Goal: Book appointment/travel/reservation

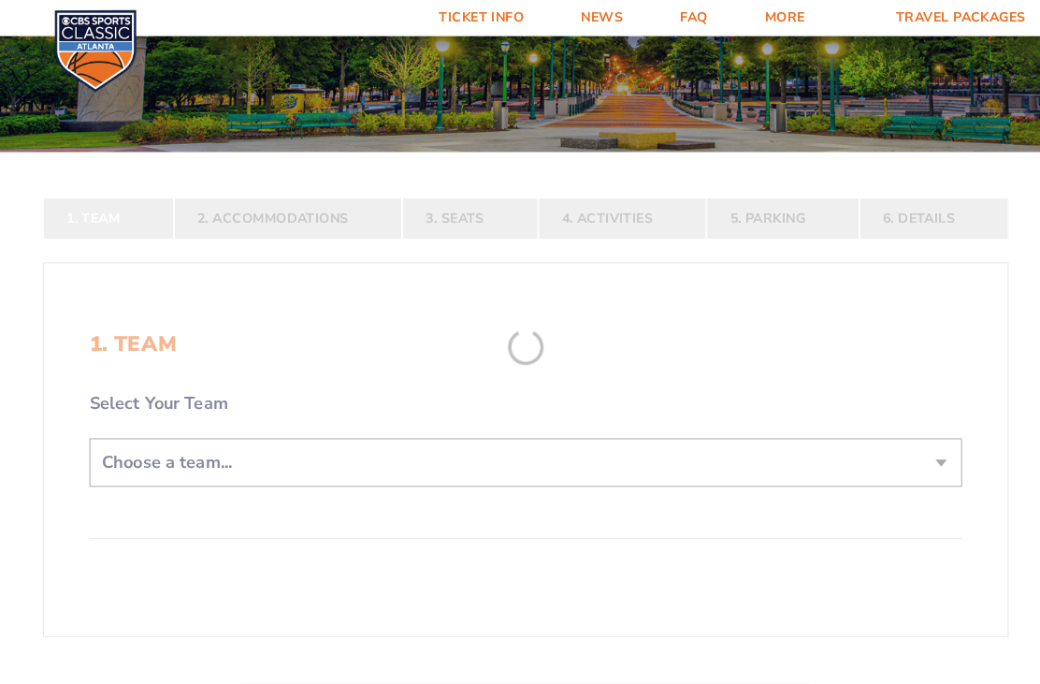
scroll to position [265, 0]
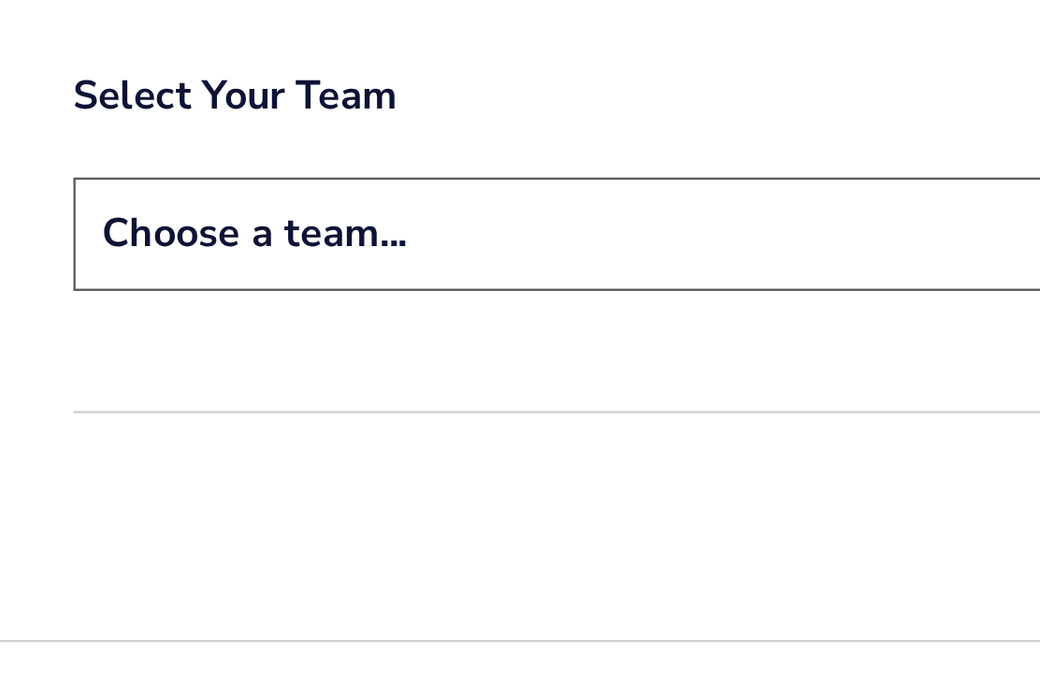
click at [341, 386] on select "Choose a team... [US_STATE] Wildcats [US_STATE] State Buckeyes [US_STATE] Tar H…" at bounding box center [520, 410] width 859 height 48
select select "12956"
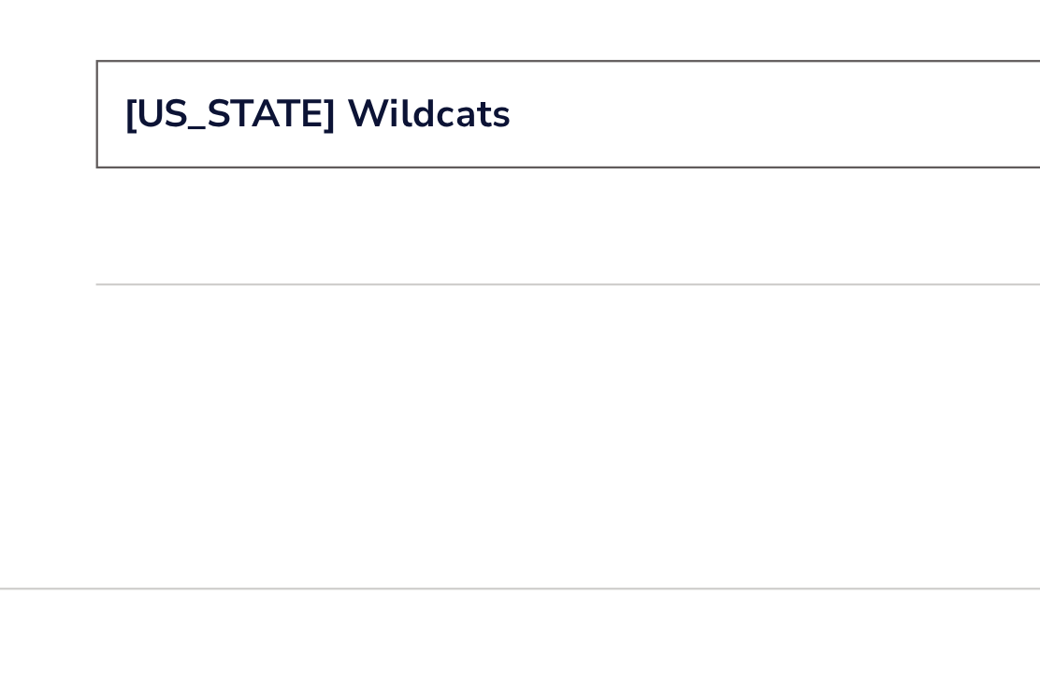
scroll to position [435, 0]
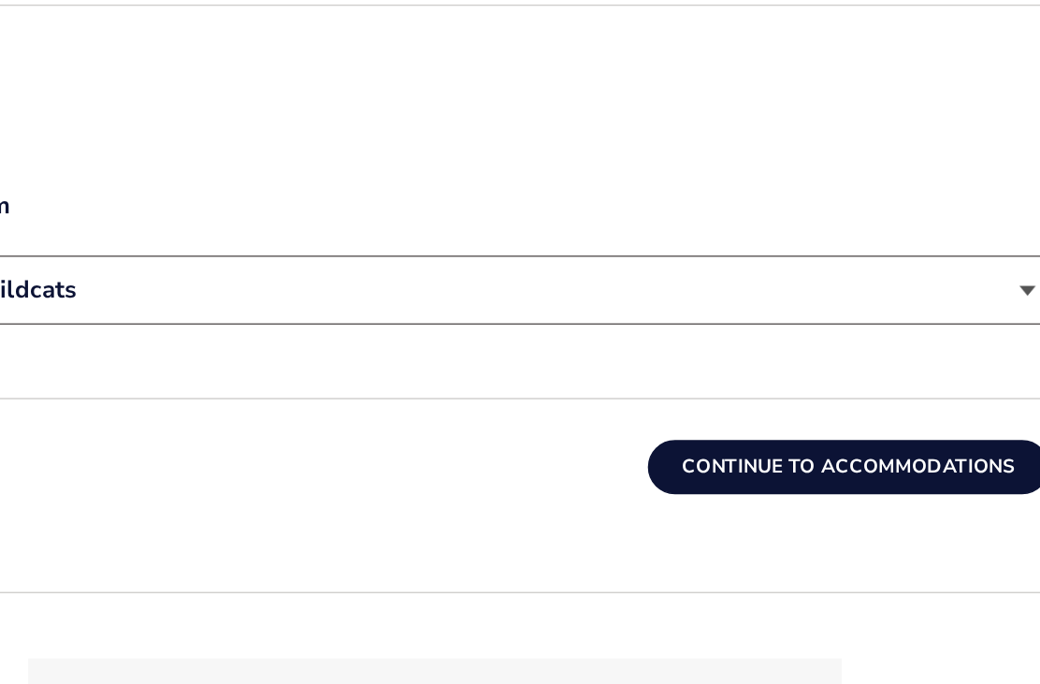
click at [667, 474] on button "Continue To Accommodations" at bounding box center [805, 492] width 277 height 37
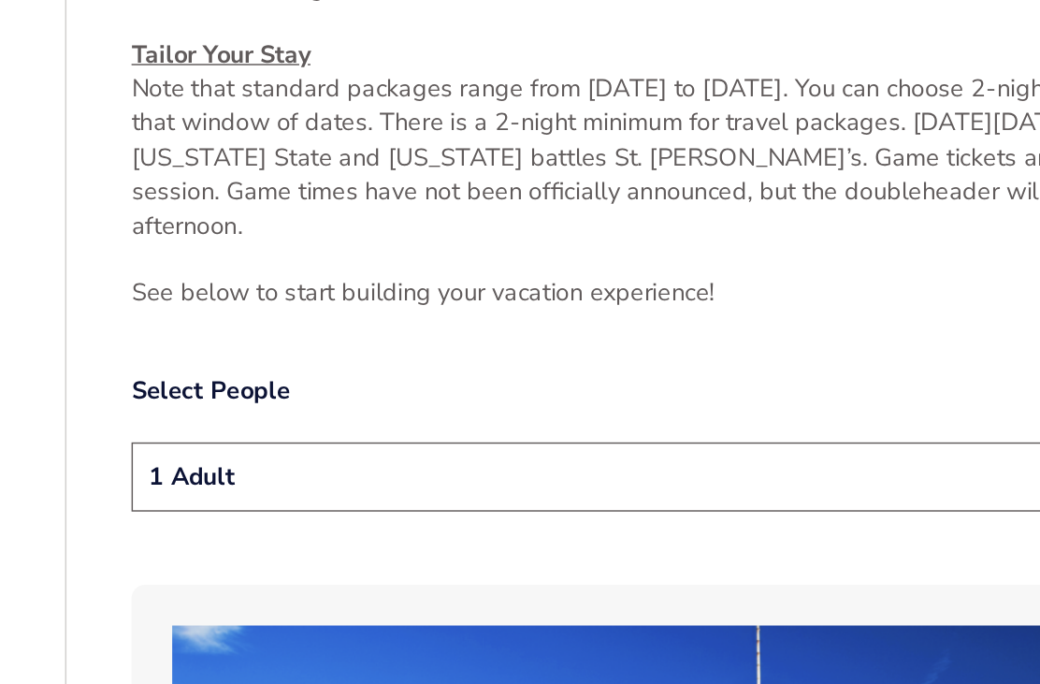
scroll to position [761, 0]
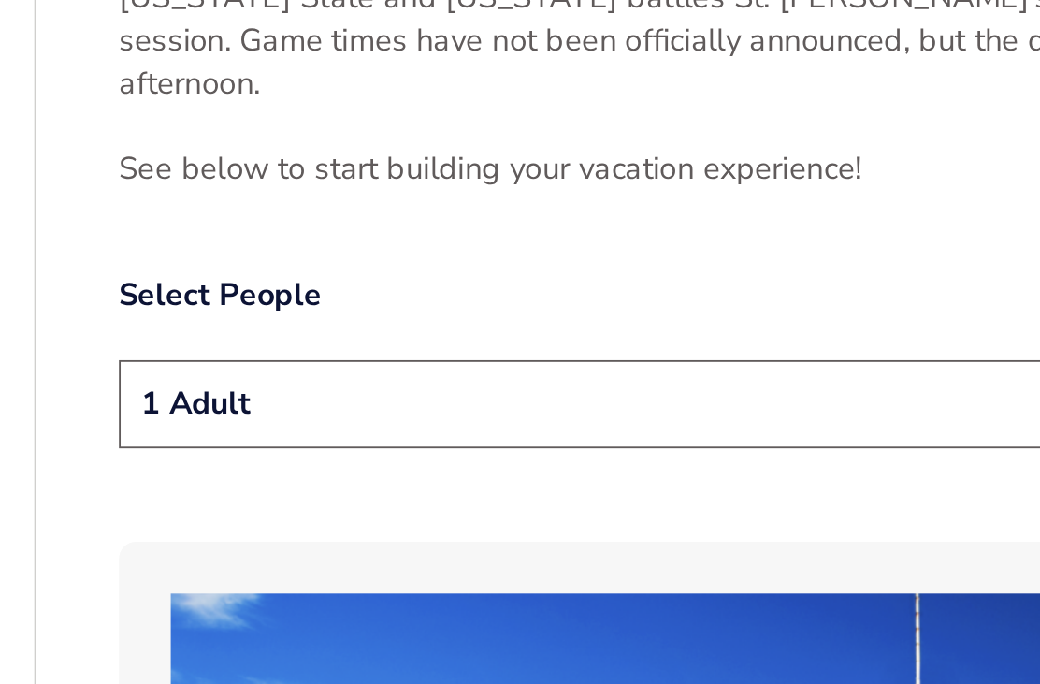
click at [450, 463] on select "1 Adult 2 Adults 3 Adults 4 Adults 2 Adults + 1 Child 2 Adults + 2 Children 2 A…" at bounding box center [520, 487] width 859 height 48
click at [414, 463] on select "1 Adult 2 Adults 3 Adults 4 Adults 2 Adults + 1 Child 2 Adults + 2 Children 2 A…" at bounding box center [520, 487] width 859 height 48
select select "2 Adults"
click at [442, 416] on label "Select People" at bounding box center [520, 427] width 859 height 23
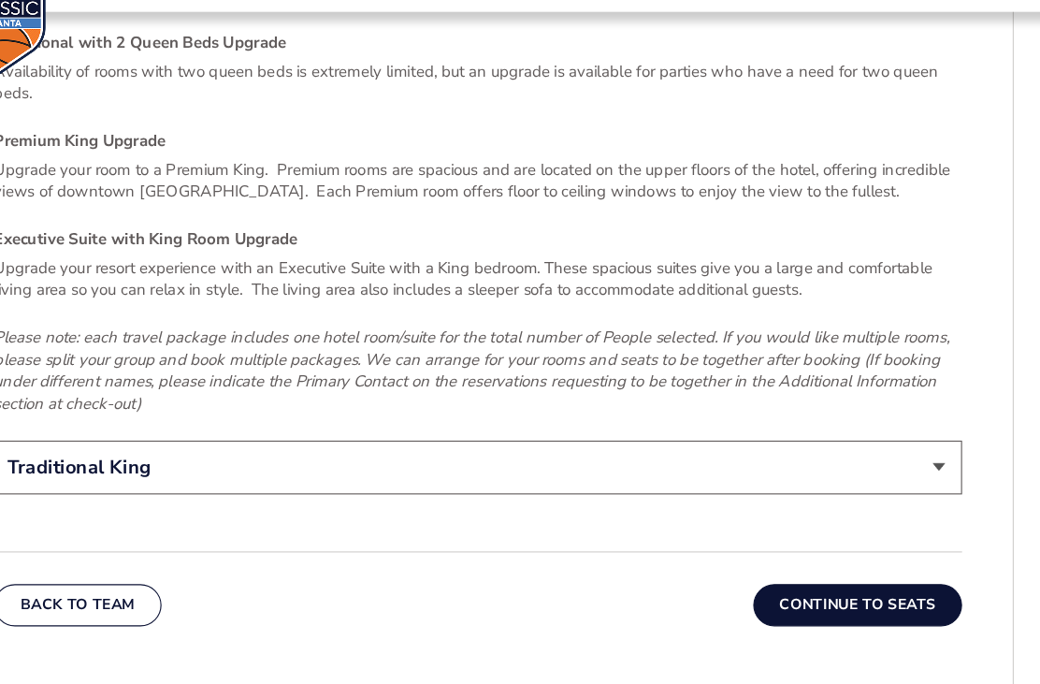
scroll to position [2863, 0]
click at [775, 543] on button "Continue To Seats" at bounding box center [856, 561] width 185 height 37
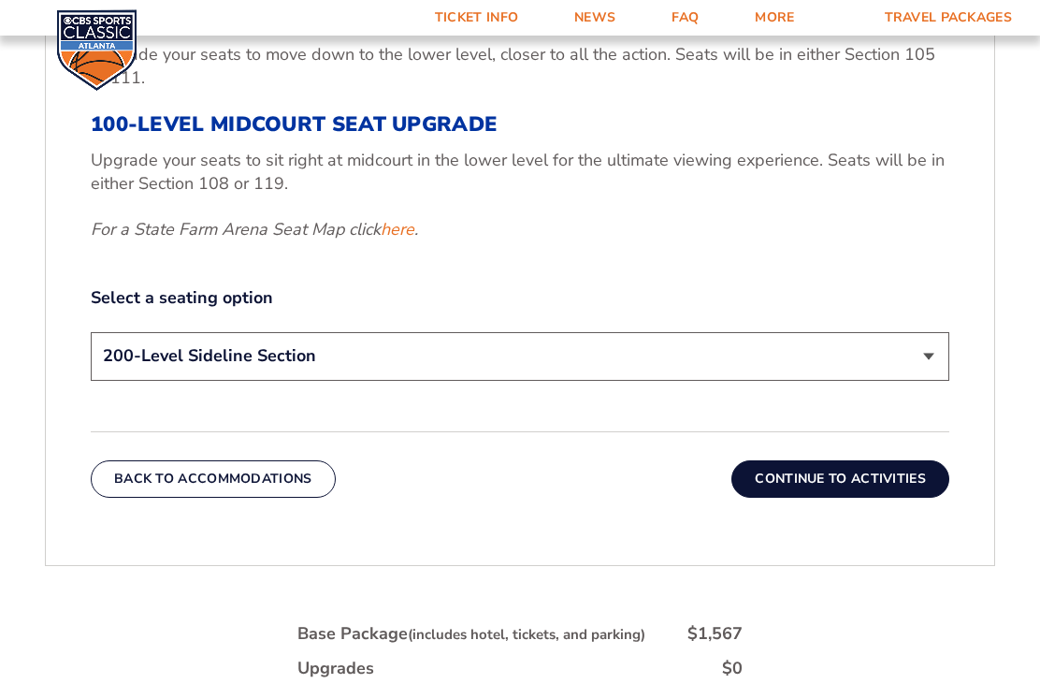
scroll to position [887, 0]
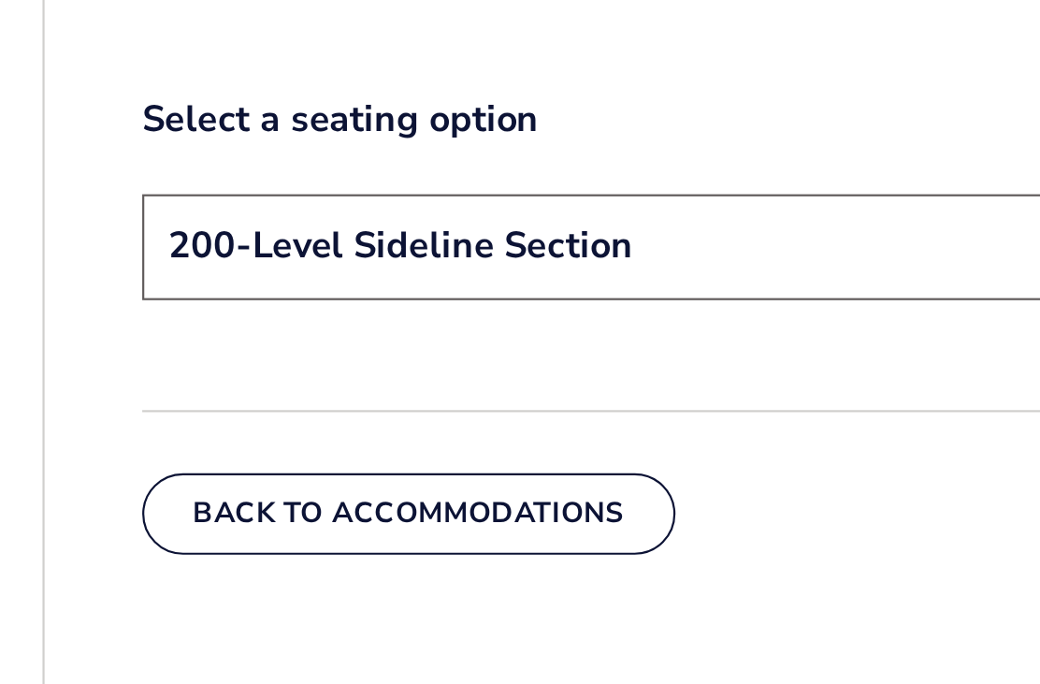
click at [381, 280] on select "200-Level Sideline Section 100-Level Corner Seat Upgrade (+$120 per person) 100…" at bounding box center [520, 304] width 859 height 48
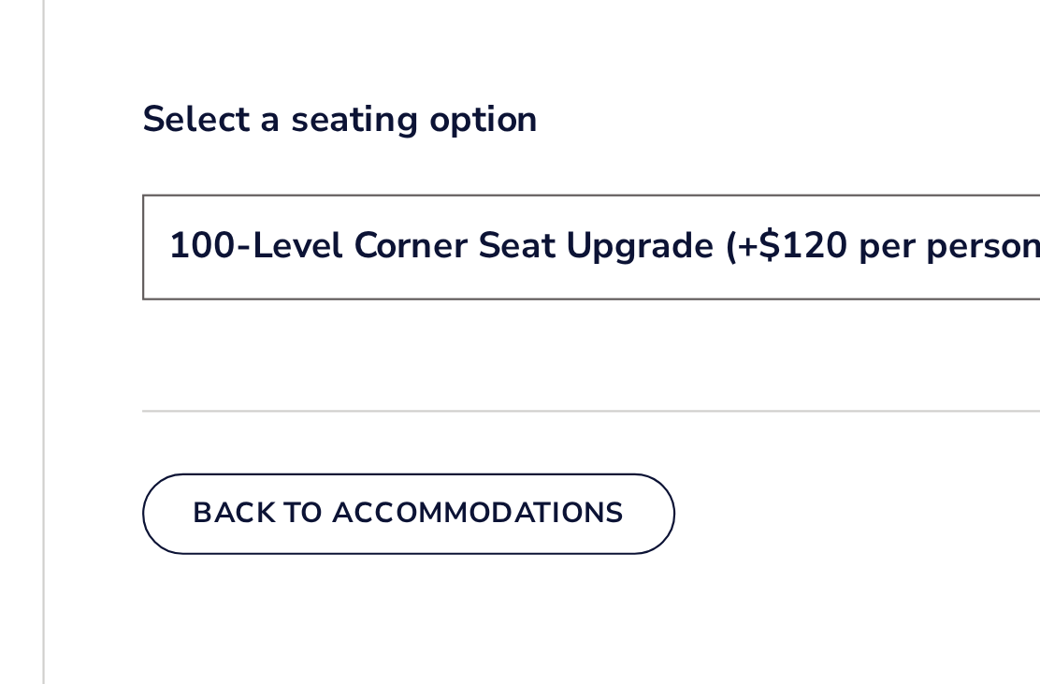
click at [396, 280] on select "200-Level Sideline Section 100-Level Corner Seat Upgrade (+$120 per person) 100…" at bounding box center [520, 304] width 859 height 48
select select "200-Level Sideline Section"
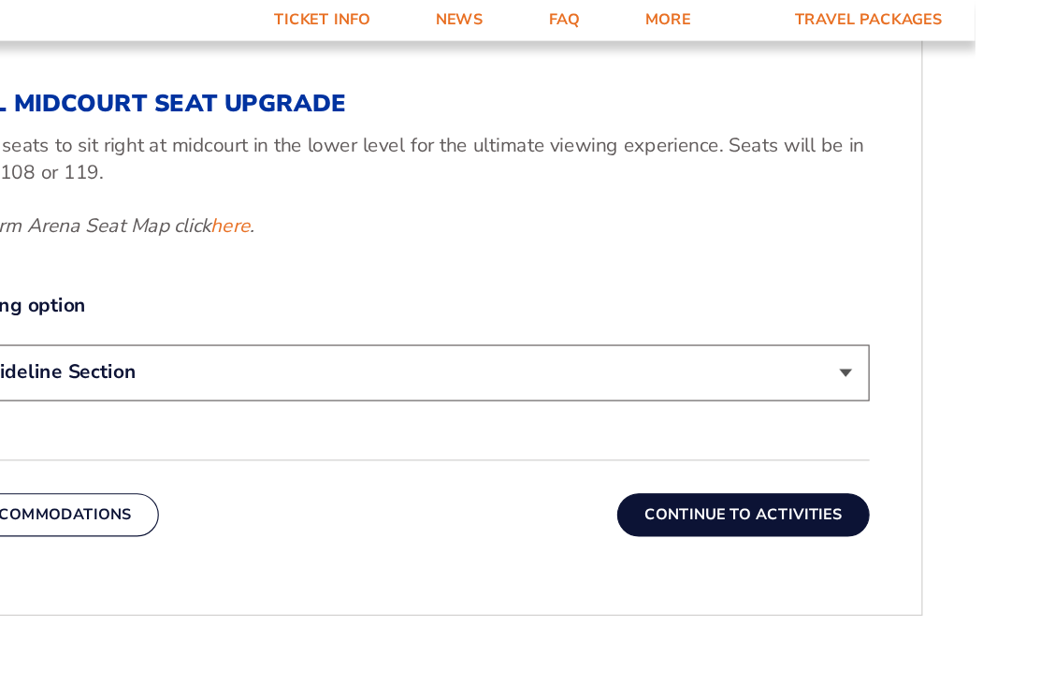
scroll to position [850, 0]
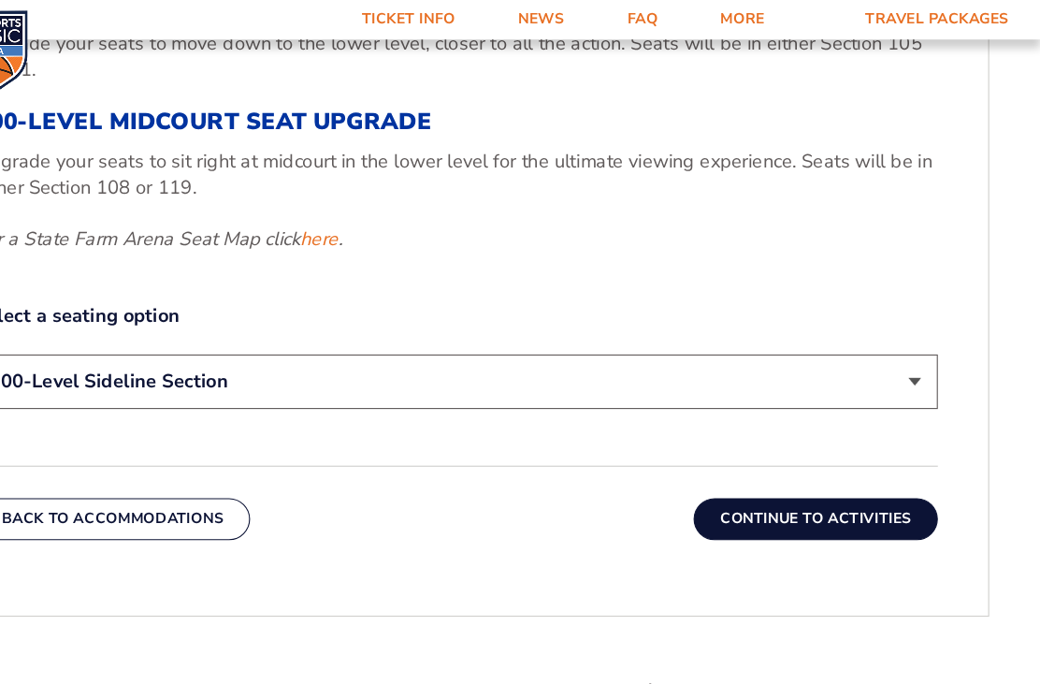
click at [750, 482] on button "Continue To Activities" at bounding box center [840, 462] width 218 height 37
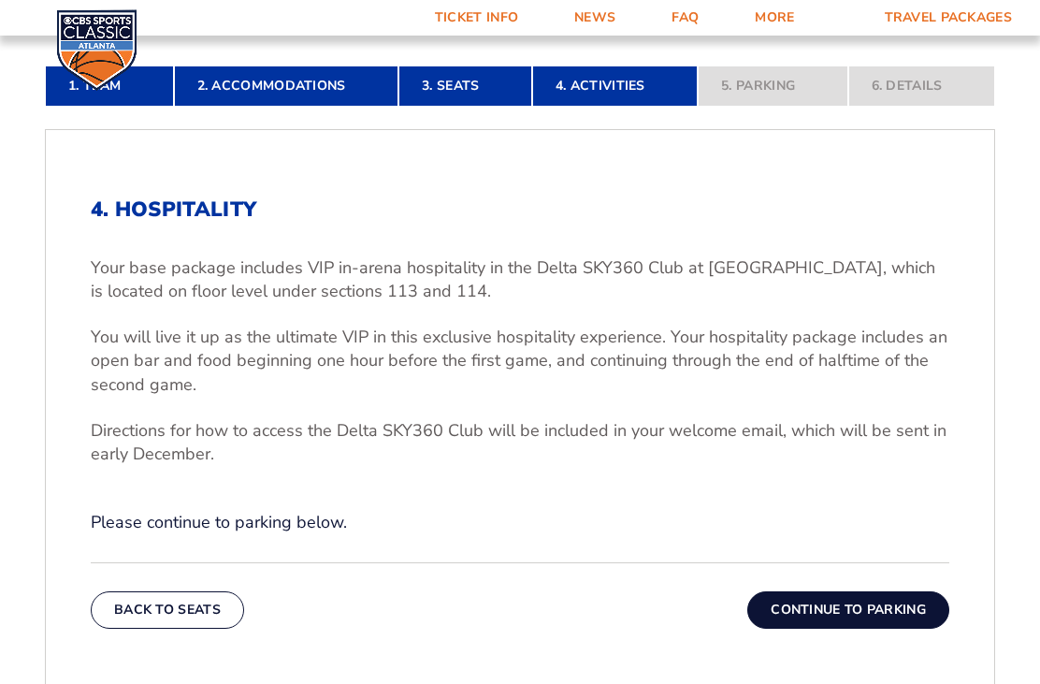
scroll to position [479, 0]
click at [830, 630] on button "Continue To Parking" at bounding box center [848, 610] width 202 height 37
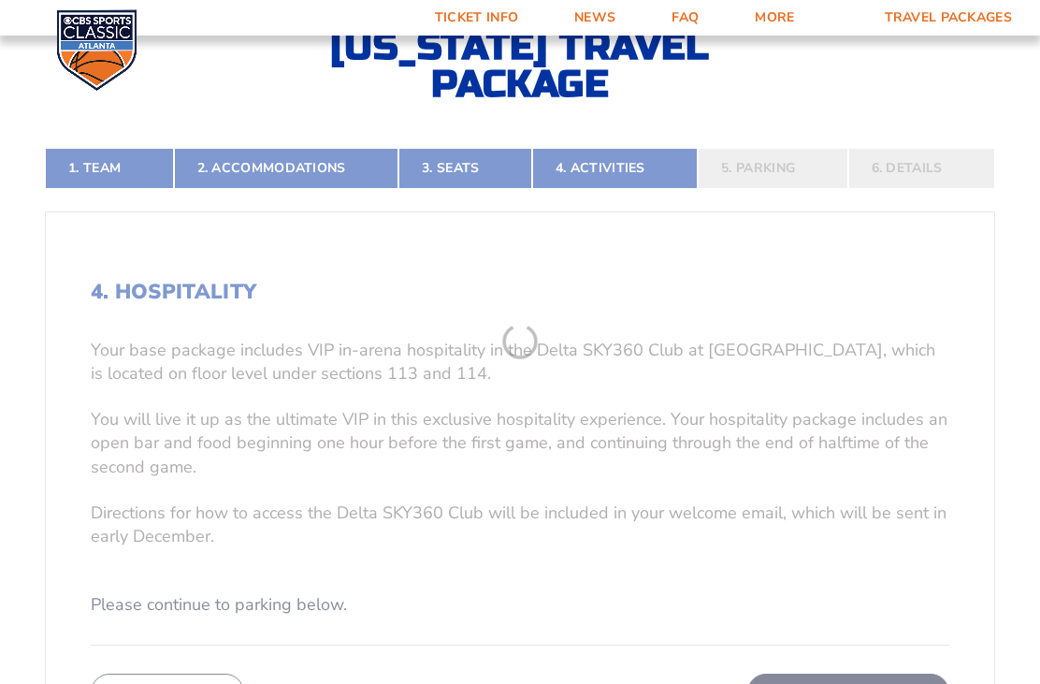
scroll to position [351, 0]
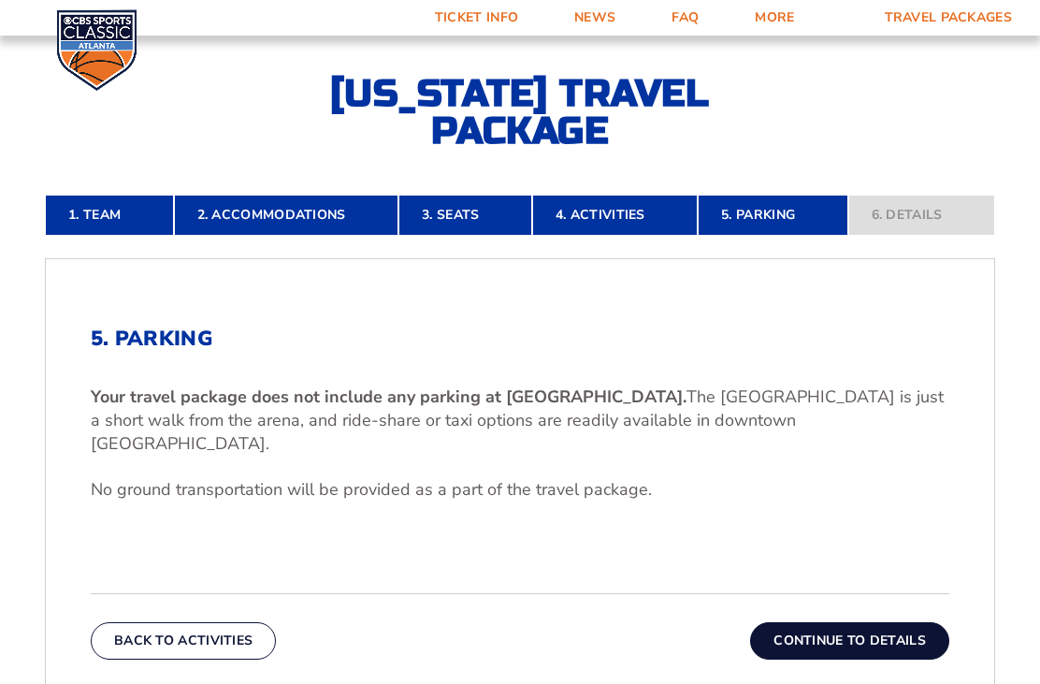
click at [884, 635] on button "Continue To Details" at bounding box center [849, 640] width 199 height 37
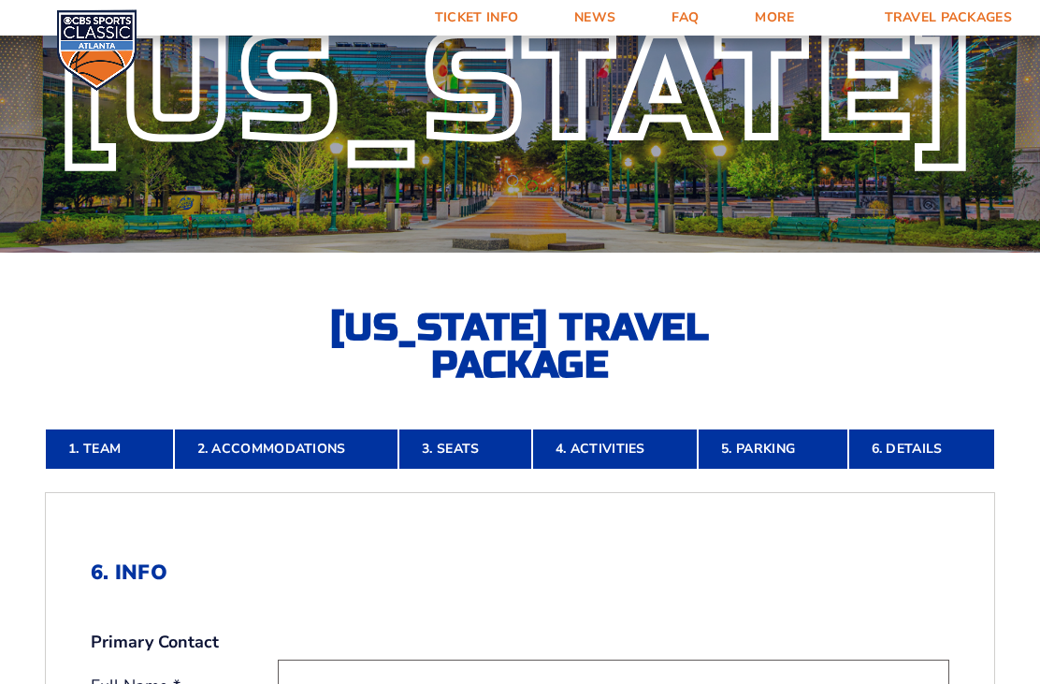
scroll to position [113, 0]
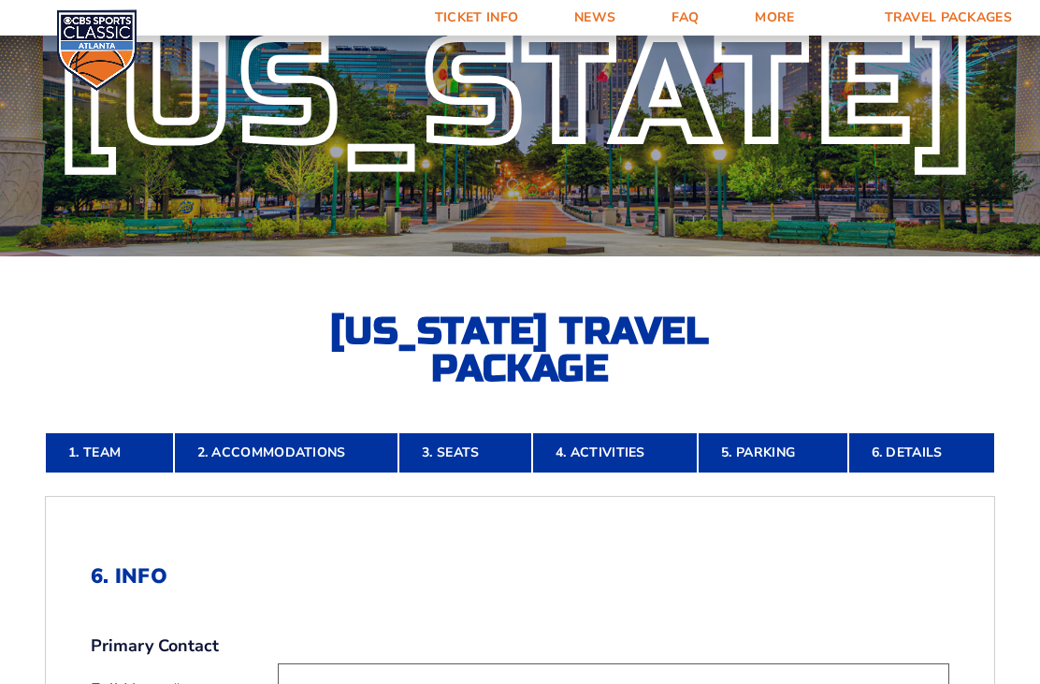
click at [256, 473] on link "2. Accommodations" at bounding box center [286, 452] width 225 height 41
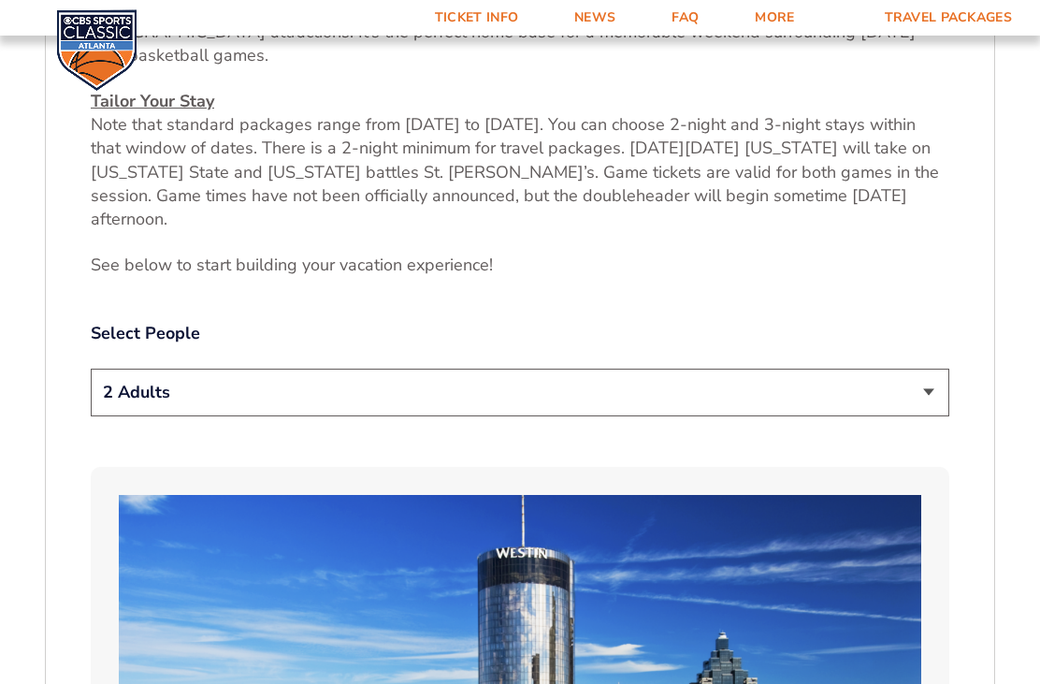
scroll to position [851, 0]
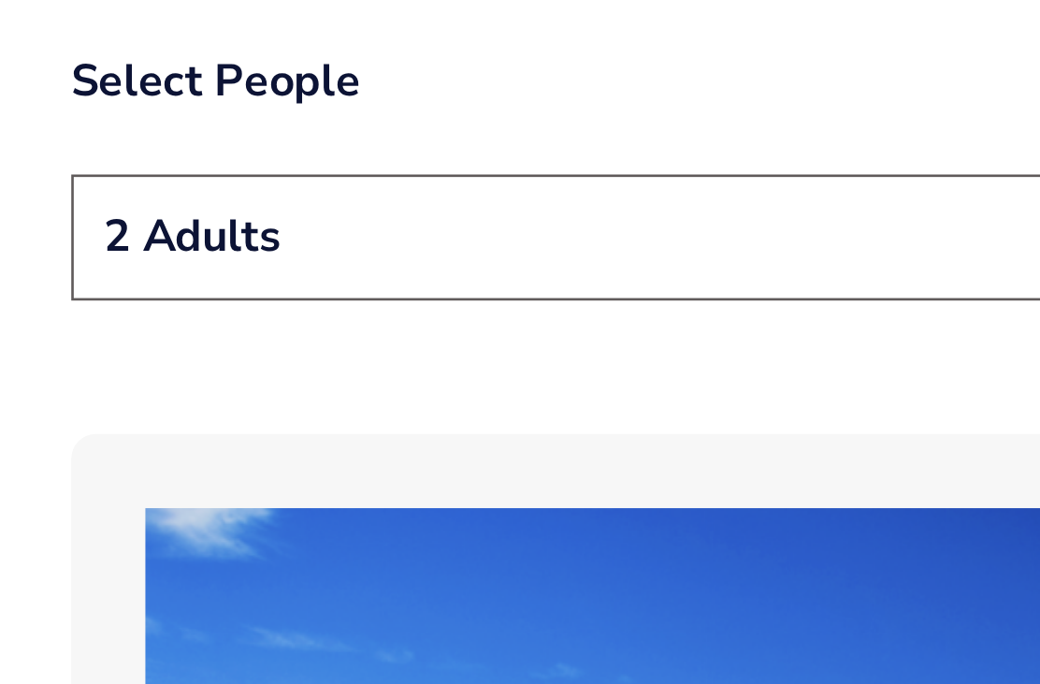
click at [249, 373] on select "1 Adult 2 Adults 3 Adults 4 Adults 2 Adults + 1 Child 2 Adults + 2 Children 2 A…" at bounding box center [520, 397] width 859 height 48
click at [329, 373] on select "1 Adult 2 Adults 3 Adults 4 Adults 2 Adults + 1 Child 2 Adults + 2 Children 2 A…" at bounding box center [520, 397] width 859 height 48
click at [331, 373] on select "1 Adult 2 Adults 3 Adults 4 Adults 2 Adults + 1 Child 2 Adults + 2 Children 2 A…" at bounding box center [520, 397] width 859 height 48
click at [283, 373] on select "1 Adult 2 Adults 3 Adults 4 Adults 2 Adults + 1 Child 2 Adults + 2 Children 2 A…" at bounding box center [520, 397] width 859 height 48
select select "4 Adults"
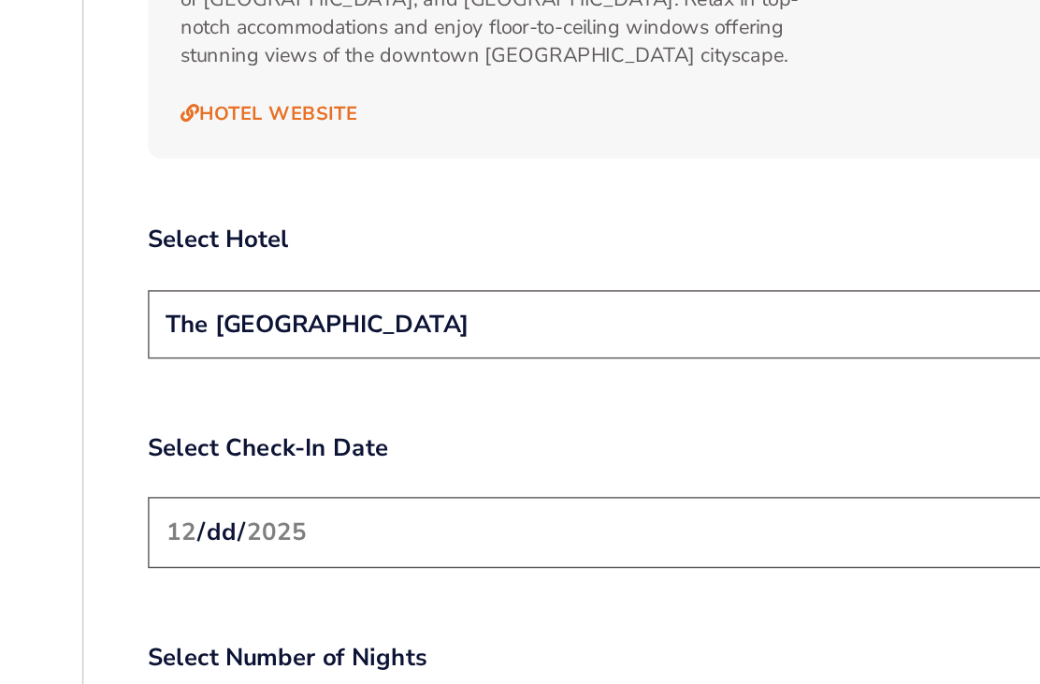
scroll to position [2034, 0]
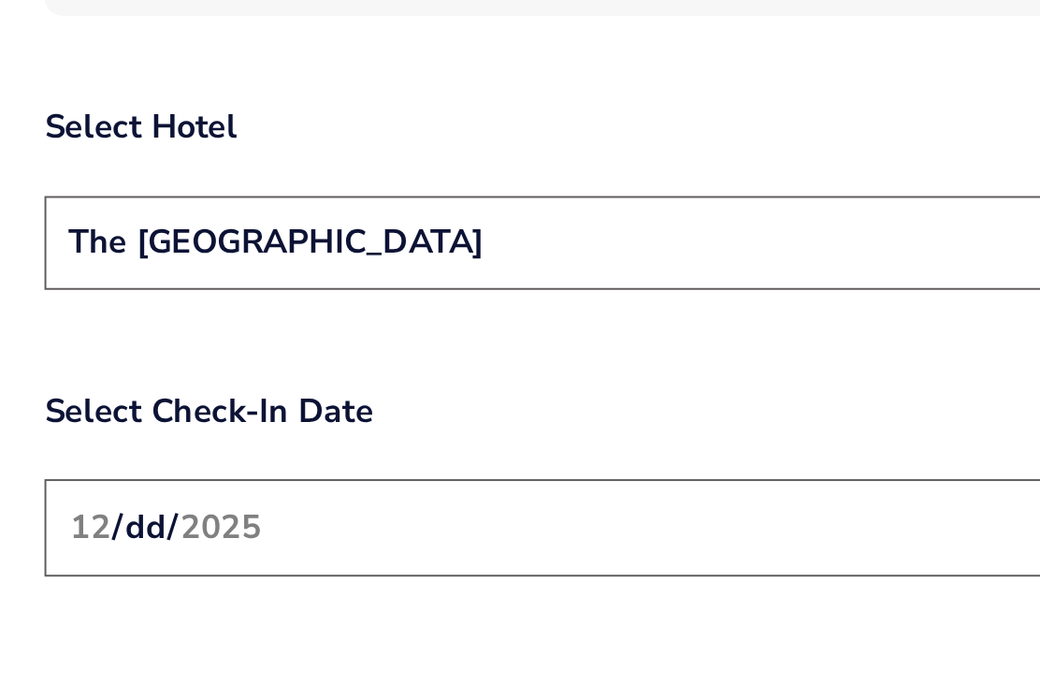
click at [357, 360] on select "The [GEOGRAPHIC_DATA]" at bounding box center [520, 384] width 859 height 48
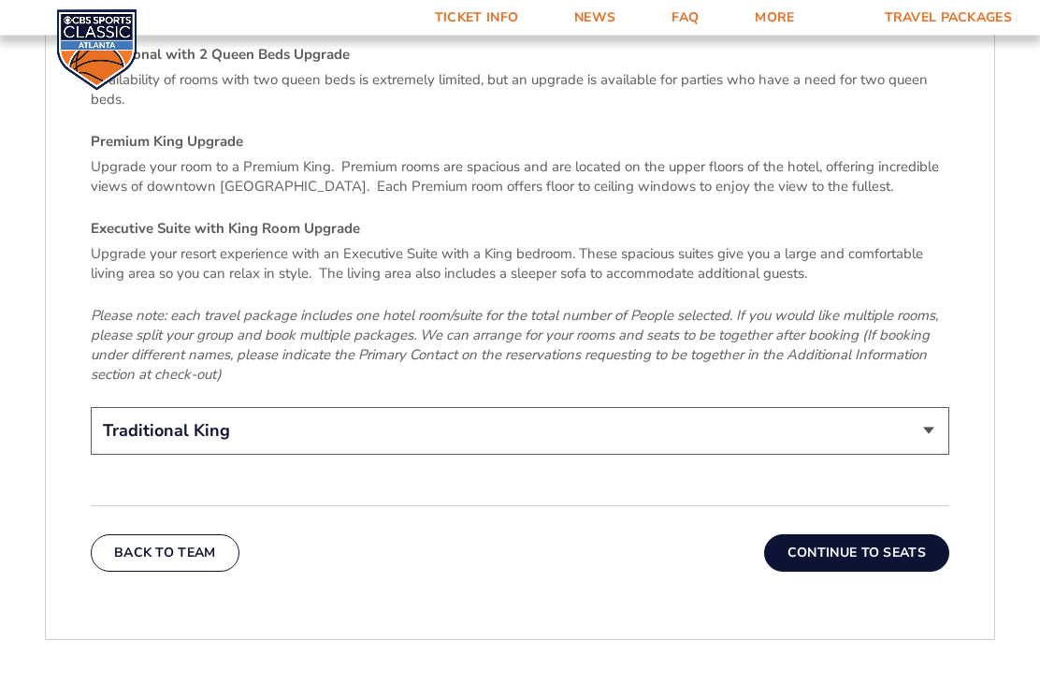
scroll to position [2911, 0]
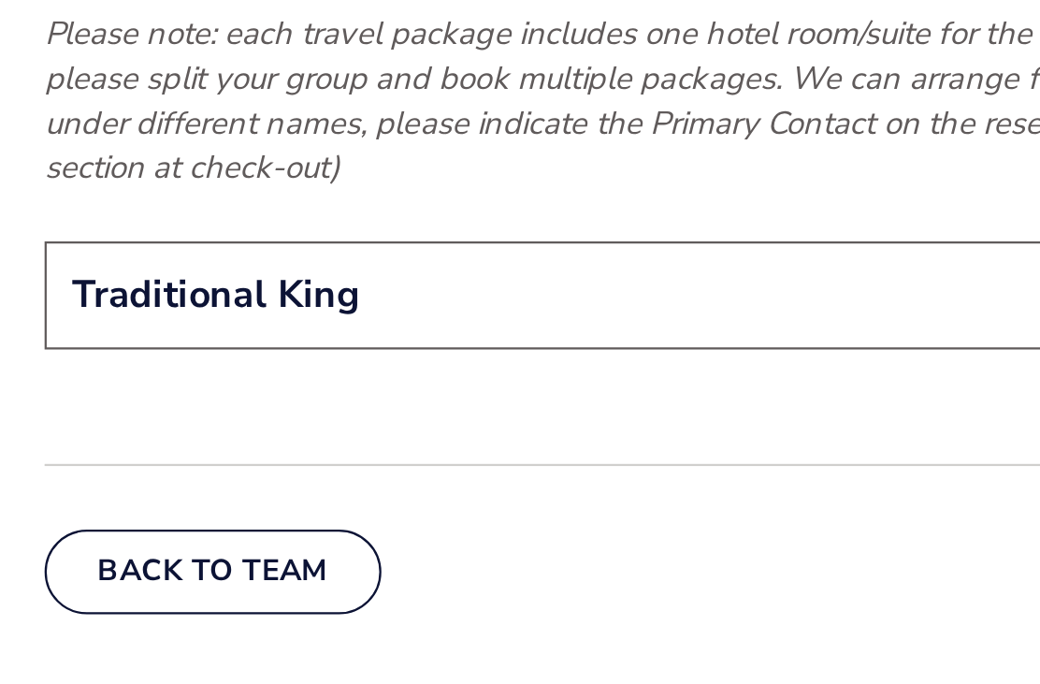
click at [307, 368] on select "Traditional King Traditional with 2 Queen Beds Upgrade (+$95 per night) Premium…" at bounding box center [520, 392] width 859 height 48
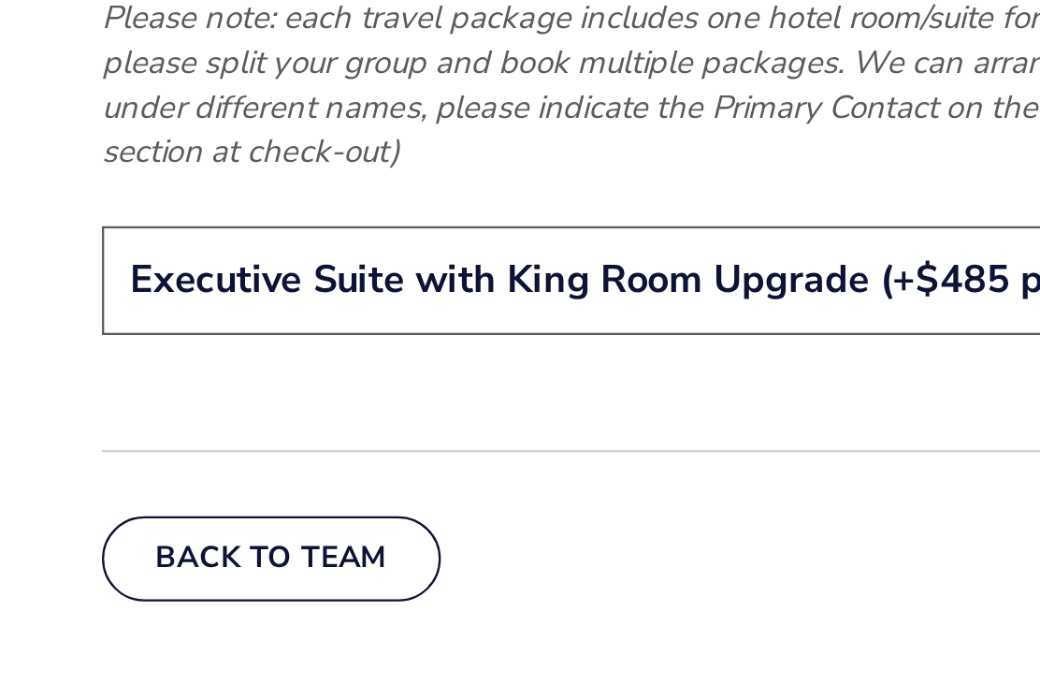
click at [298, 368] on select "Traditional King Traditional with 2 Queen Beds Upgrade (+$95 per night) Premium…" at bounding box center [520, 392] width 859 height 48
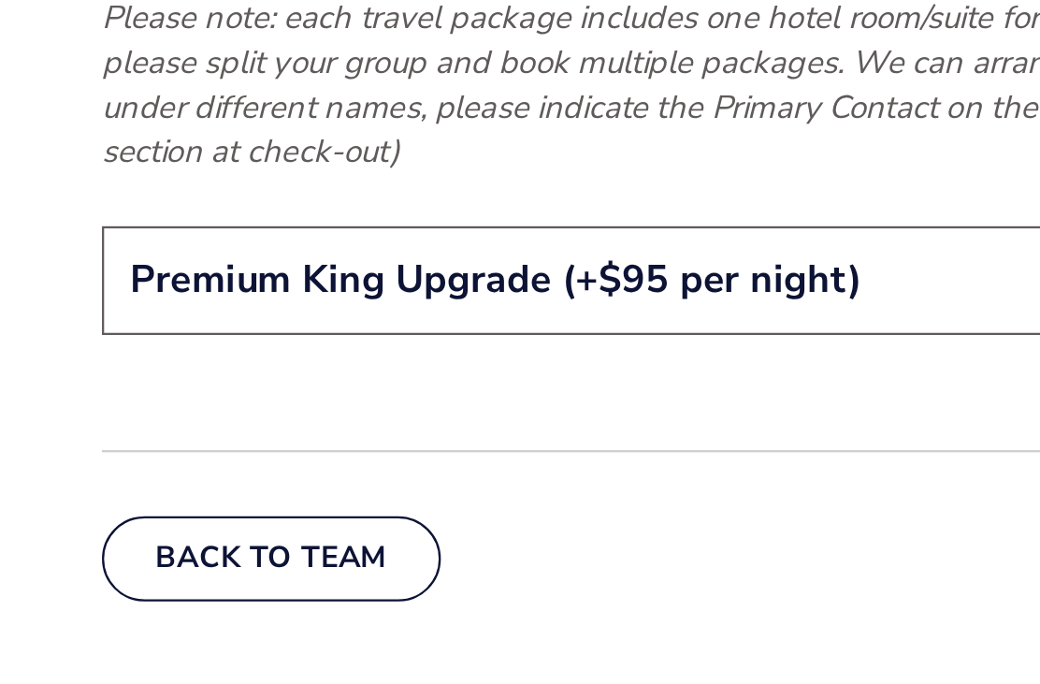
click at [346, 368] on select "Traditional King Traditional with 2 Queen Beds Upgrade (+$95 per night) Premium…" at bounding box center [520, 392] width 859 height 48
select select "Traditional with 2 Queen Beds Upgrade"
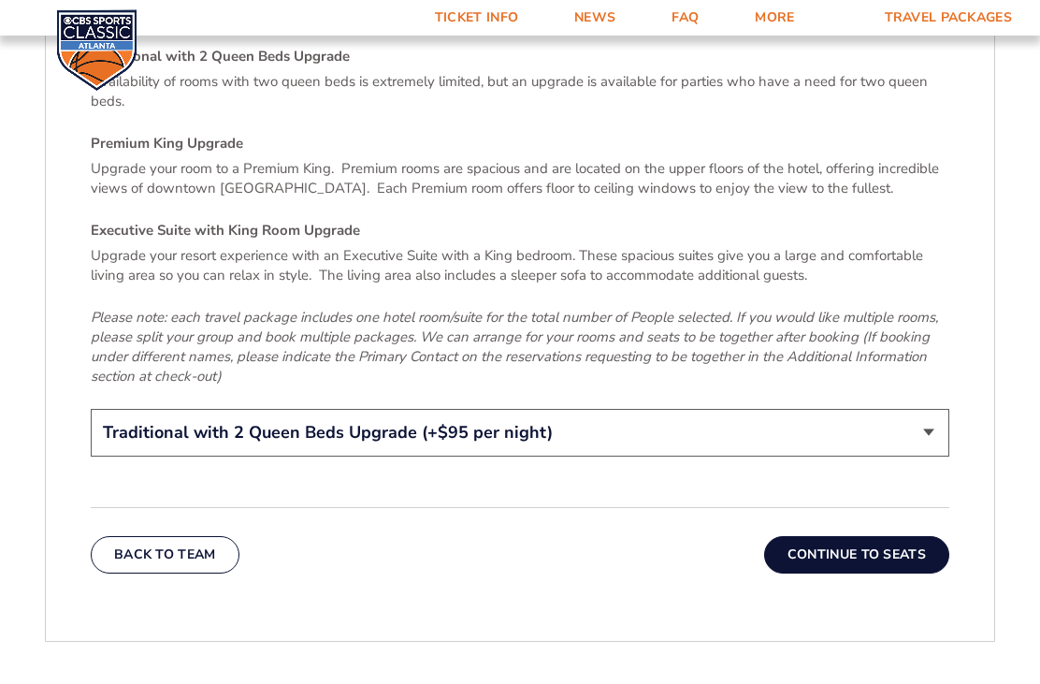
click at [846, 536] on button "Continue To Seats" at bounding box center [856, 554] width 185 height 37
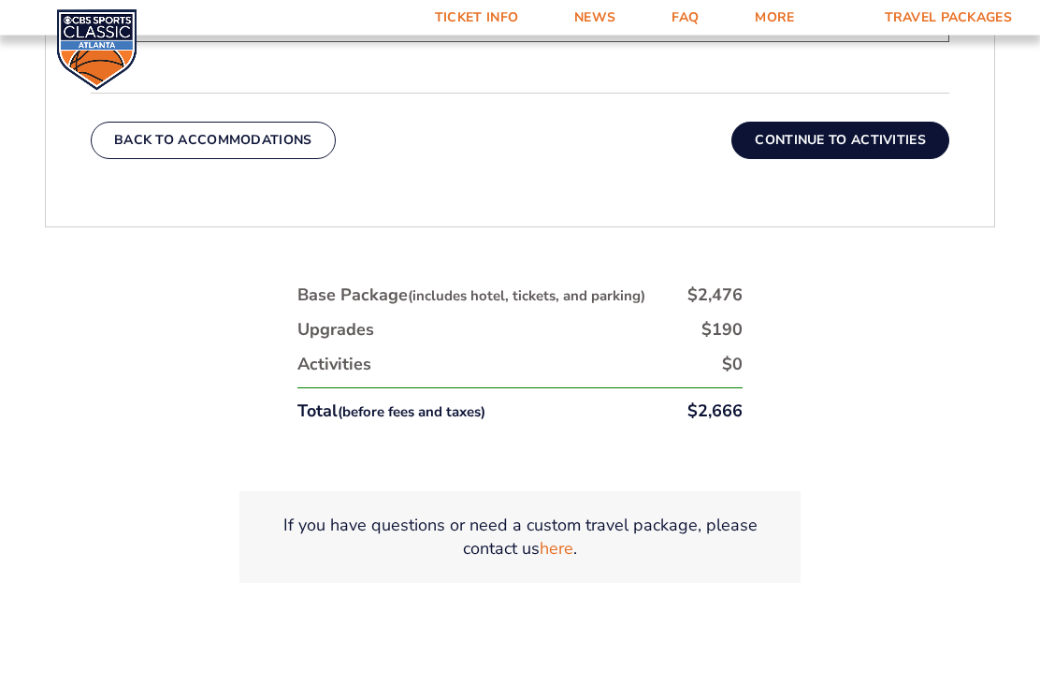
scroll to position [1151, 0]
